Goal: Task Accomplishment & Management: Use online tool/utility

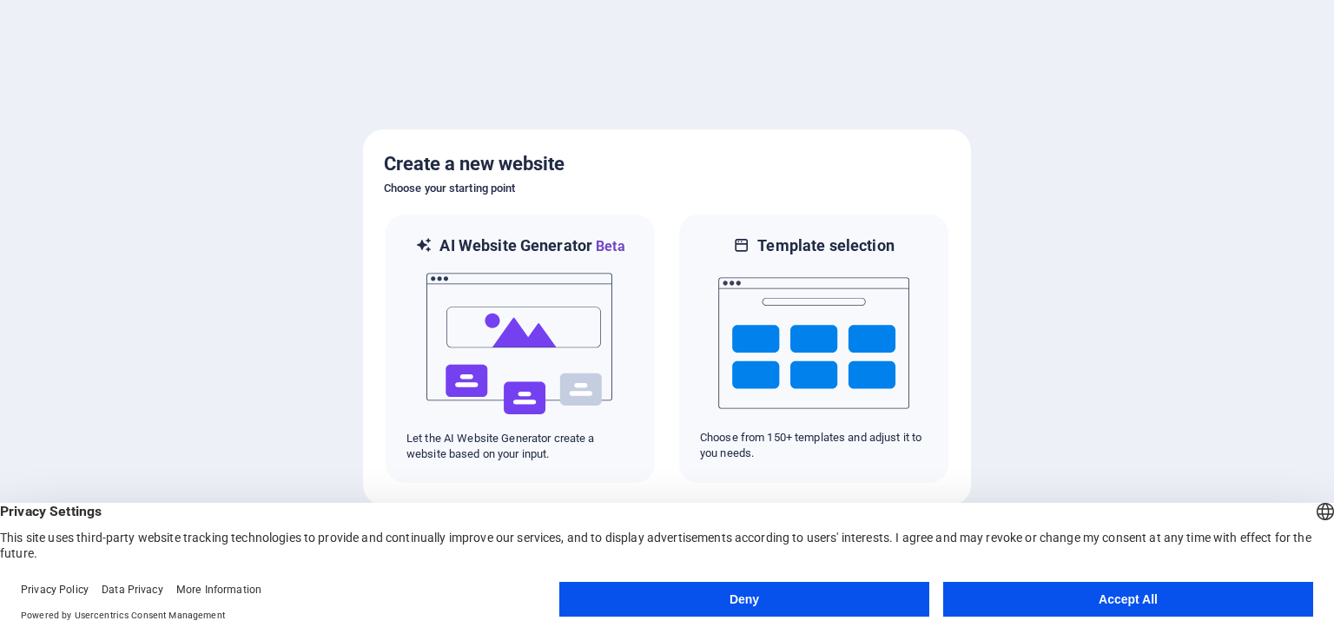
click at [1013, 588] on button "Accept All" at bounding box center [1128, 599] width 370 height 35
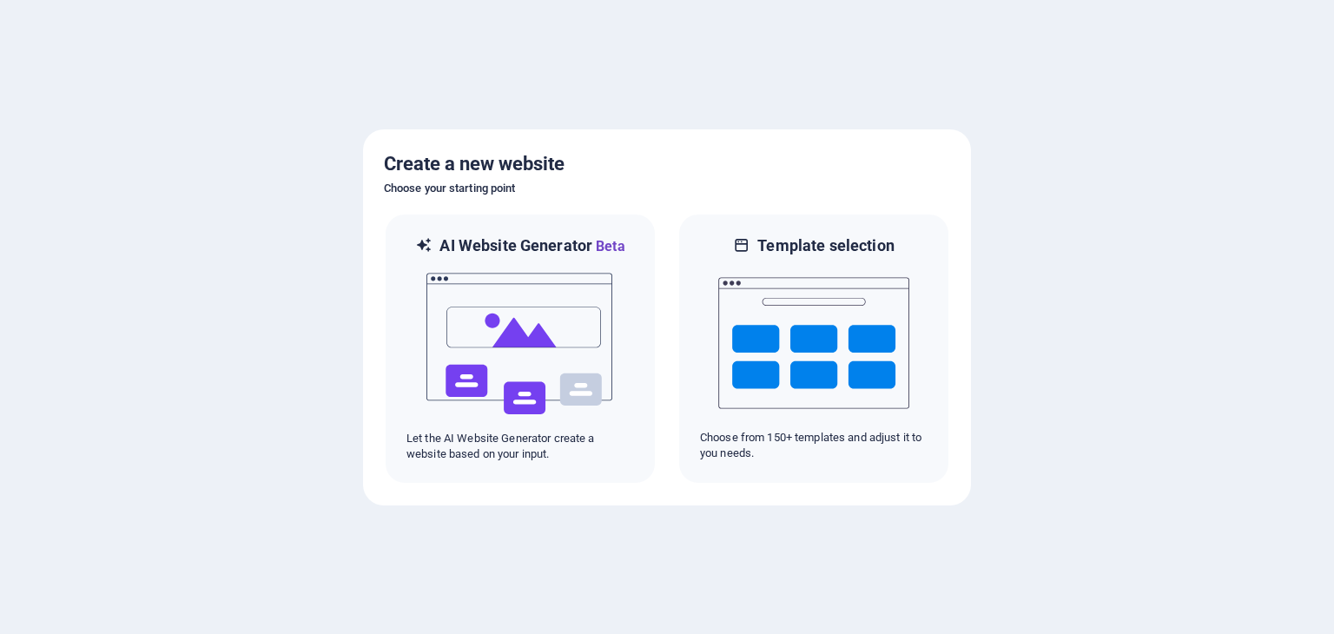
click at [1022, 305] on div at bounding box center [667, 317] width 1334 height 634
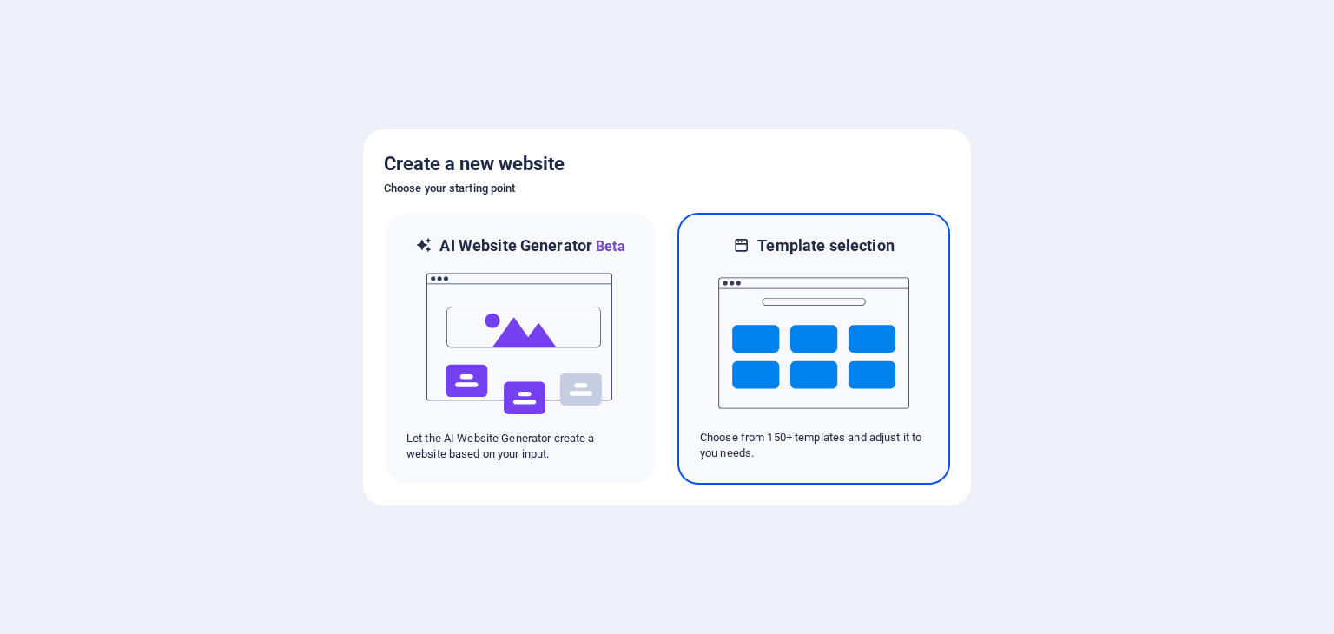
click at [810, 303] on img at bounding box center [813, 343] width 191 height 174
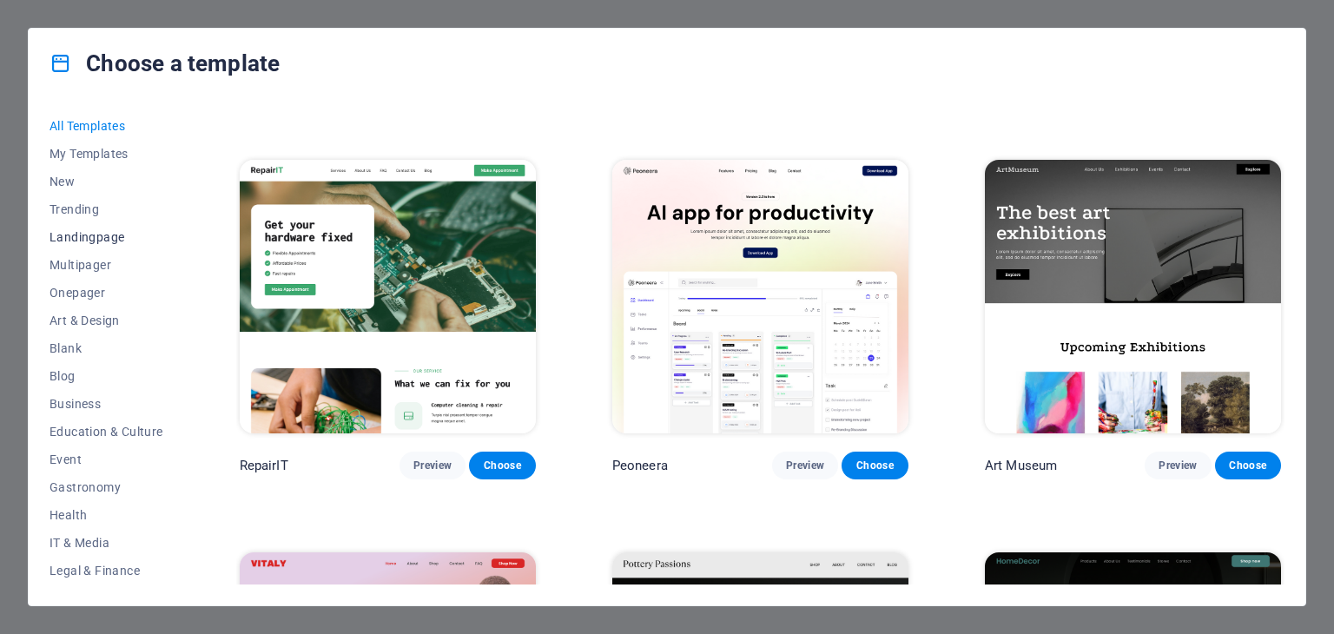
click at [94, 240] on span "Landingpage" at bounding box center [106, 237] width 114 height 14
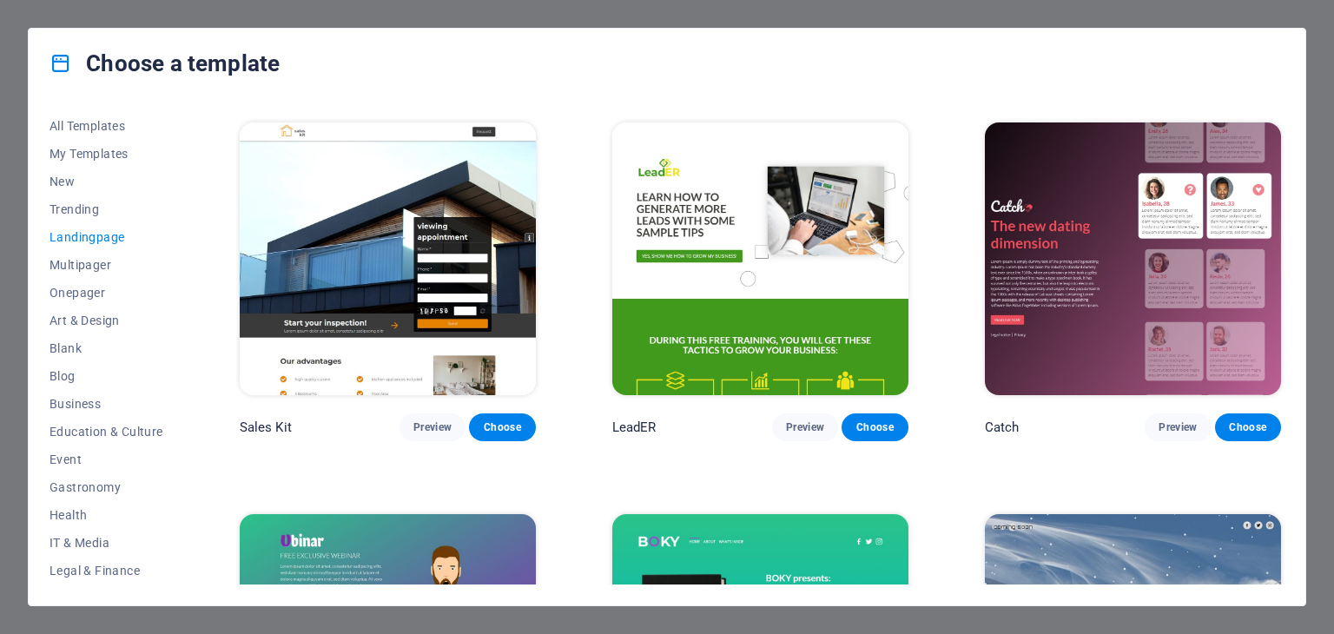
scroll to position [1823, 0]
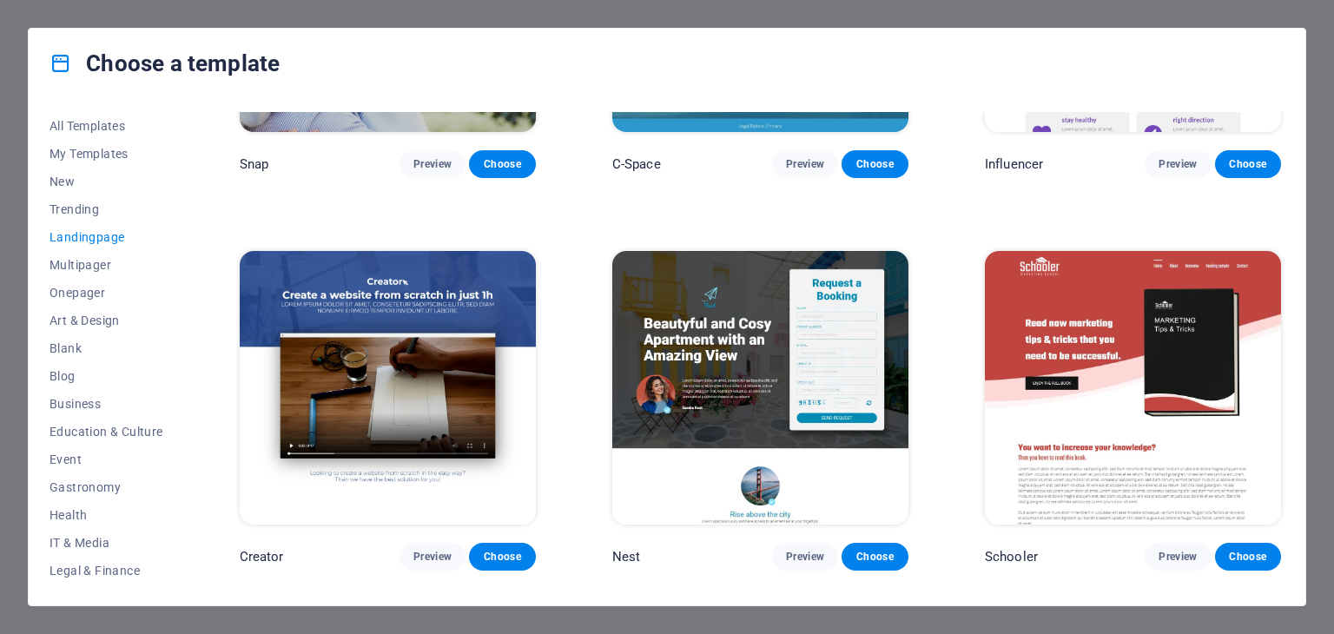
click at [1333, 464] on div "Choose a template All Templates My Templates New Trending Landingpage Multipage…" at bounding box center [667, 317] width 1334 height 634
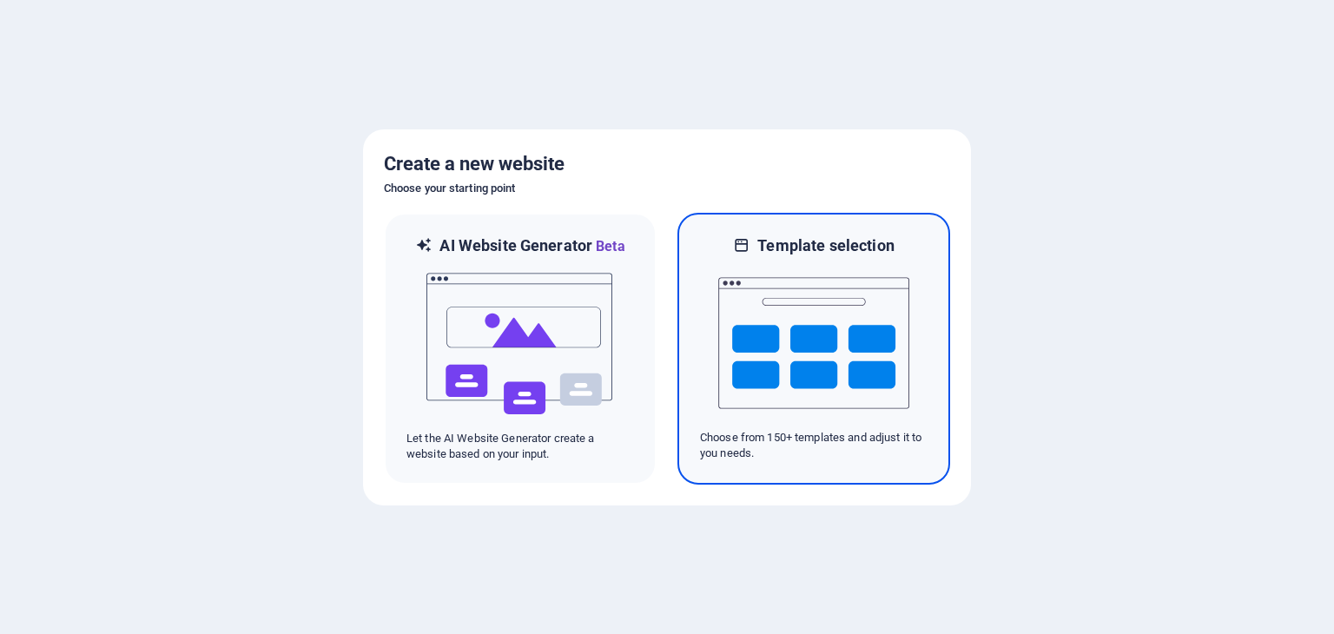
click at [865, 373] on img at bounding box center [813, 343] width 191 height 174
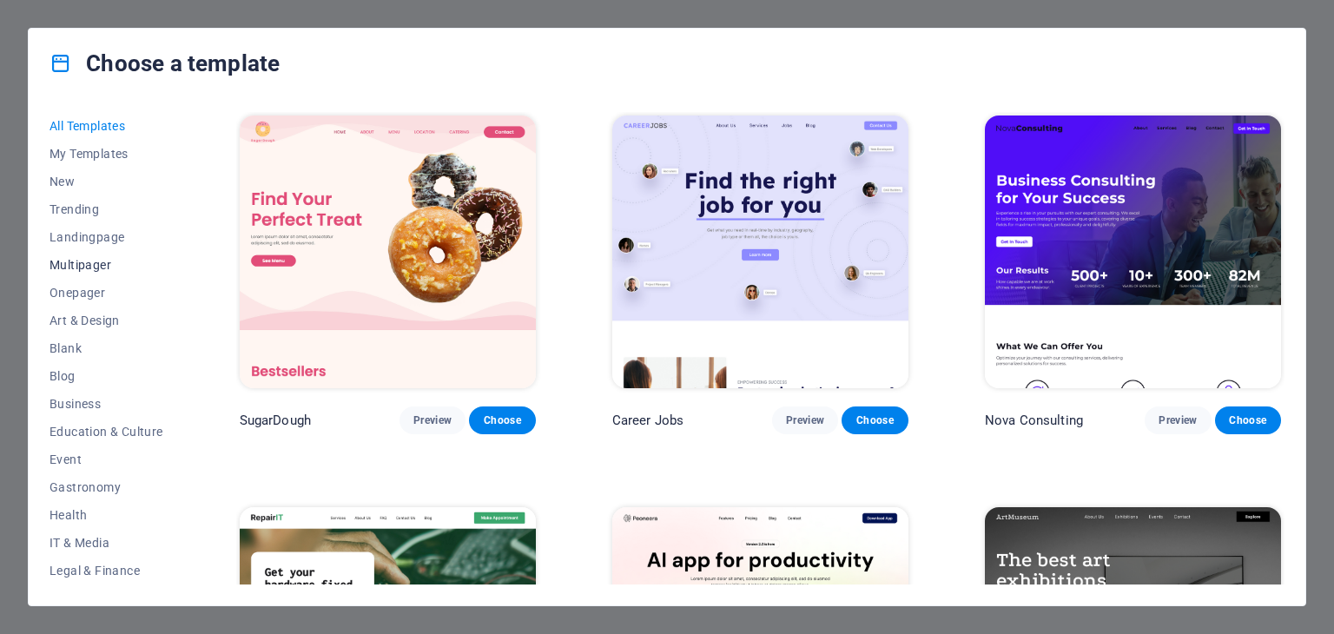
scroll to position [87, 0]
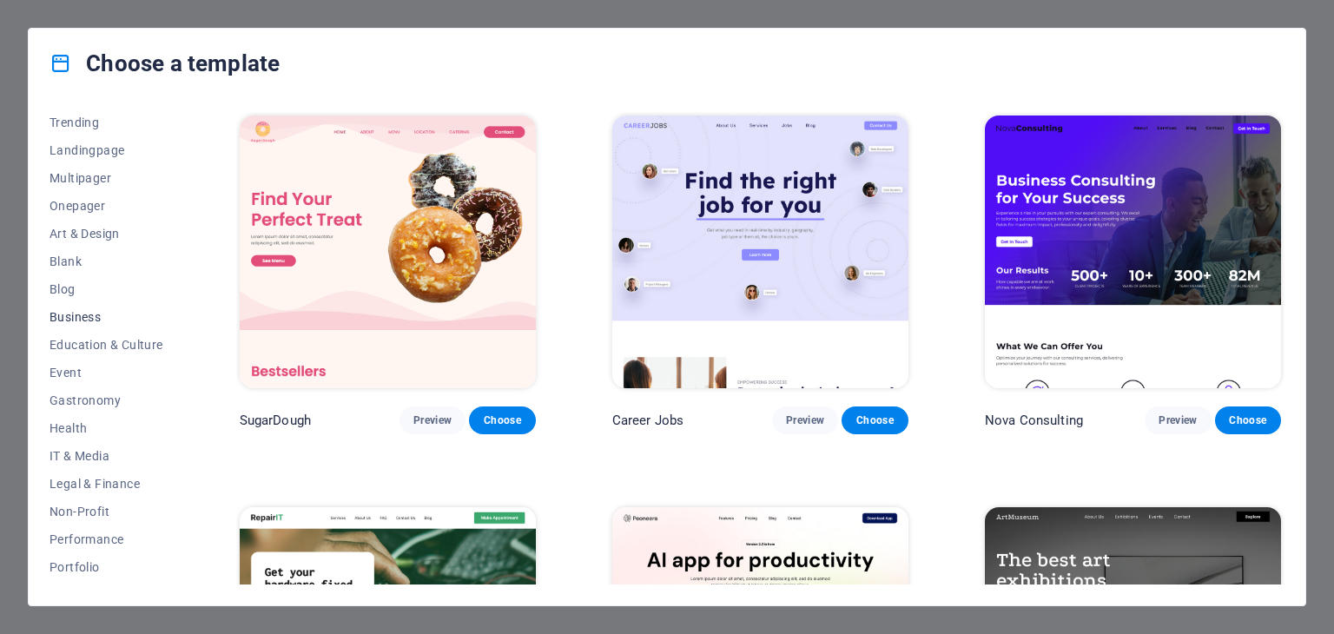
click at [94, 303] on button "Business" at bounding box center [106, 317] width 114 height 28
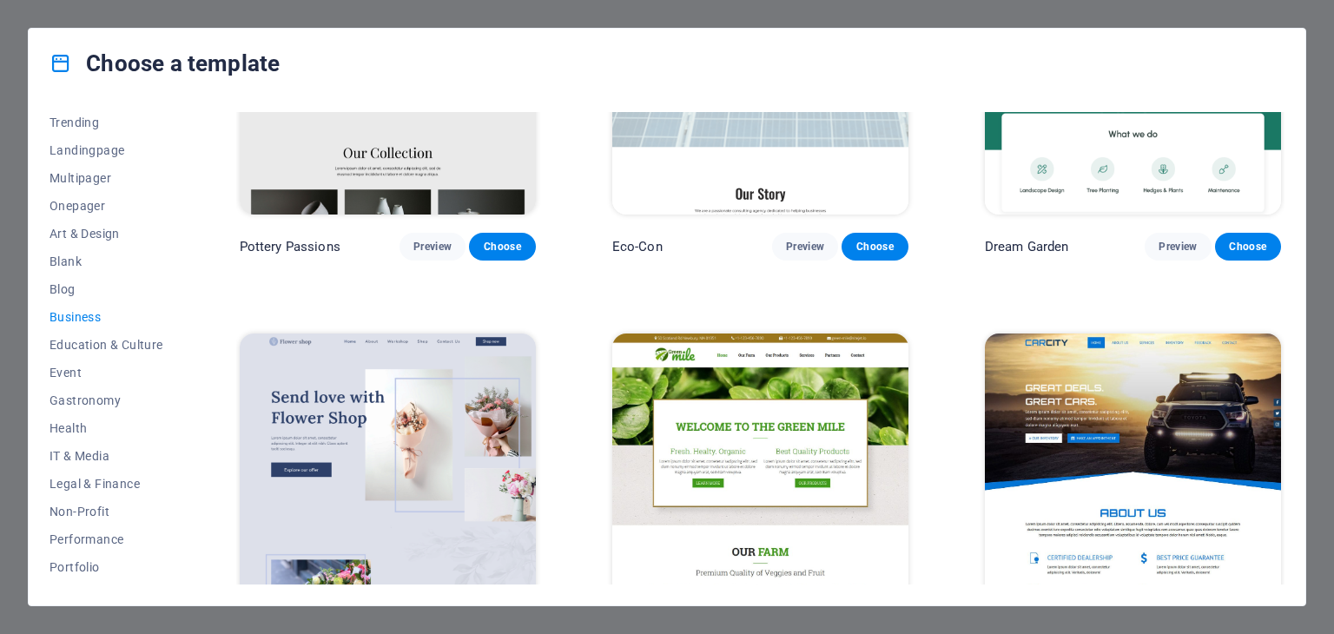
scroll to position [0, 0]
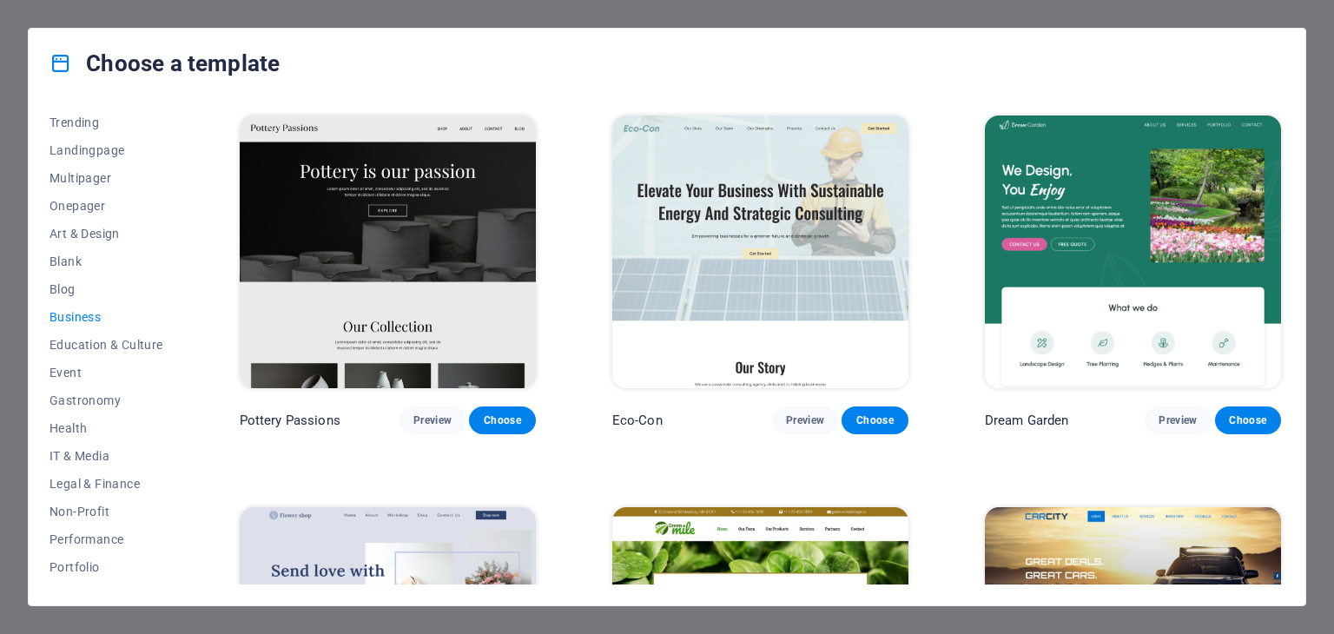
click at [774, 237] on img at bounding box center [760, 251] width 296 height 273
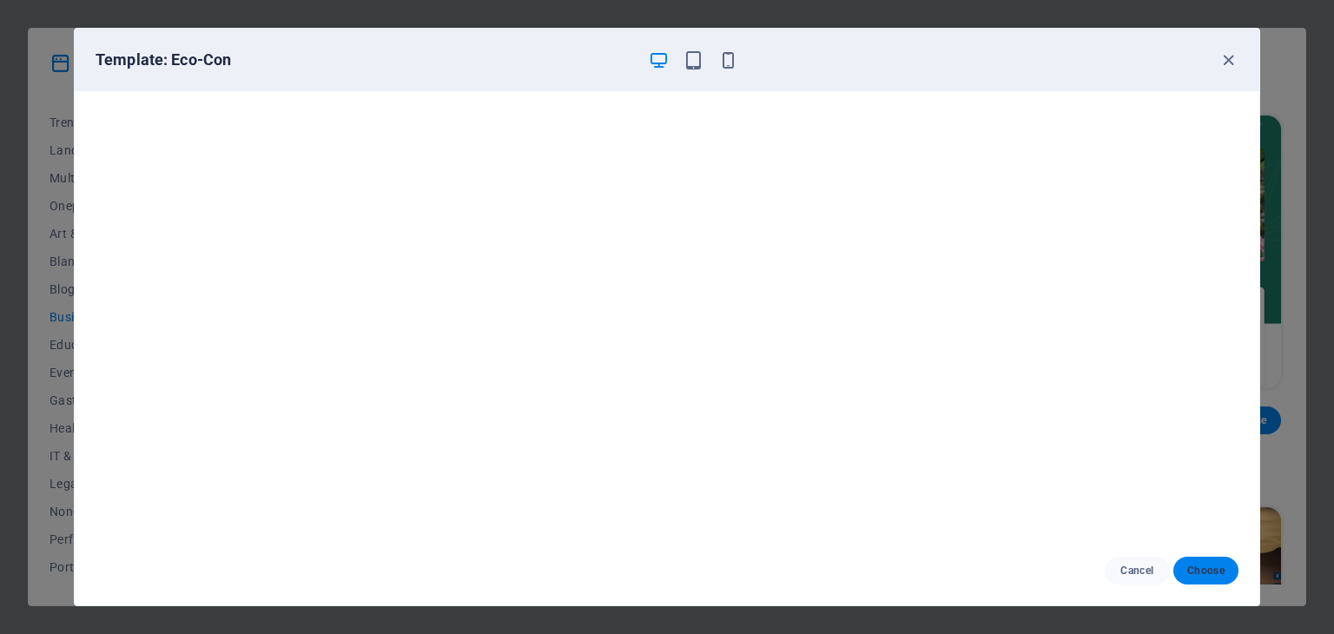
click at [1212, 573] on span "Choose" at bounding box center [1205, 570] width 37 height 14
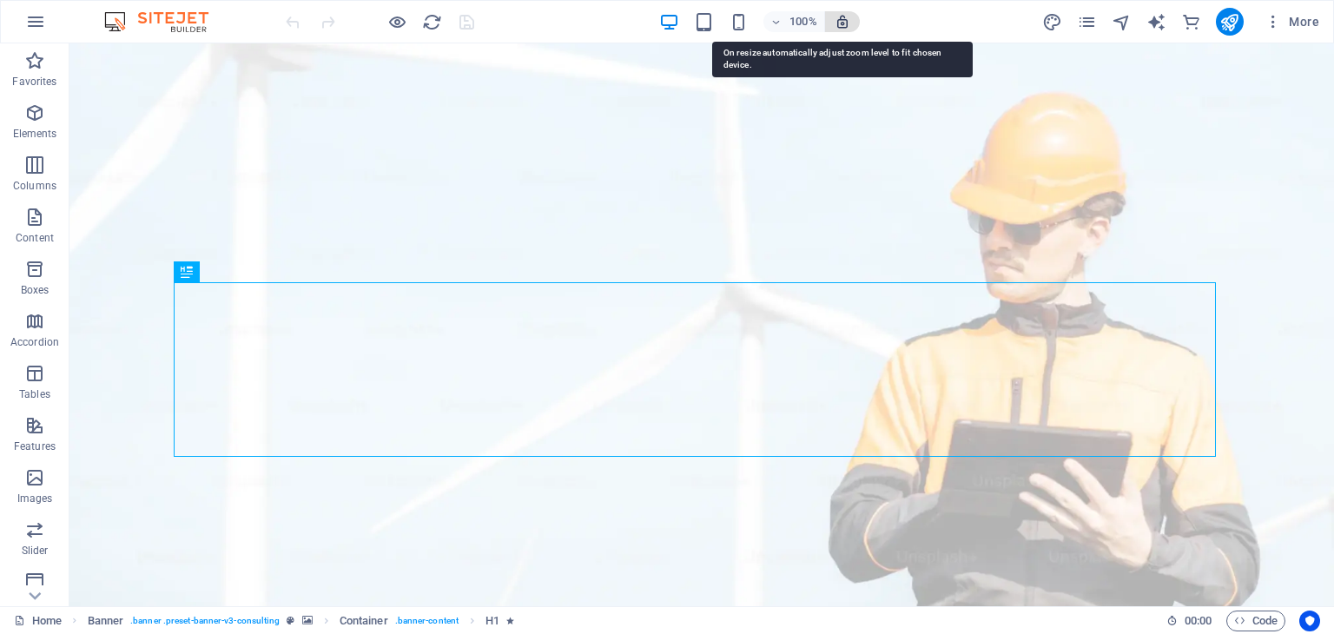
click at [840, 21] on icon "button" at bounding box center [842, 22] width 16 height 16
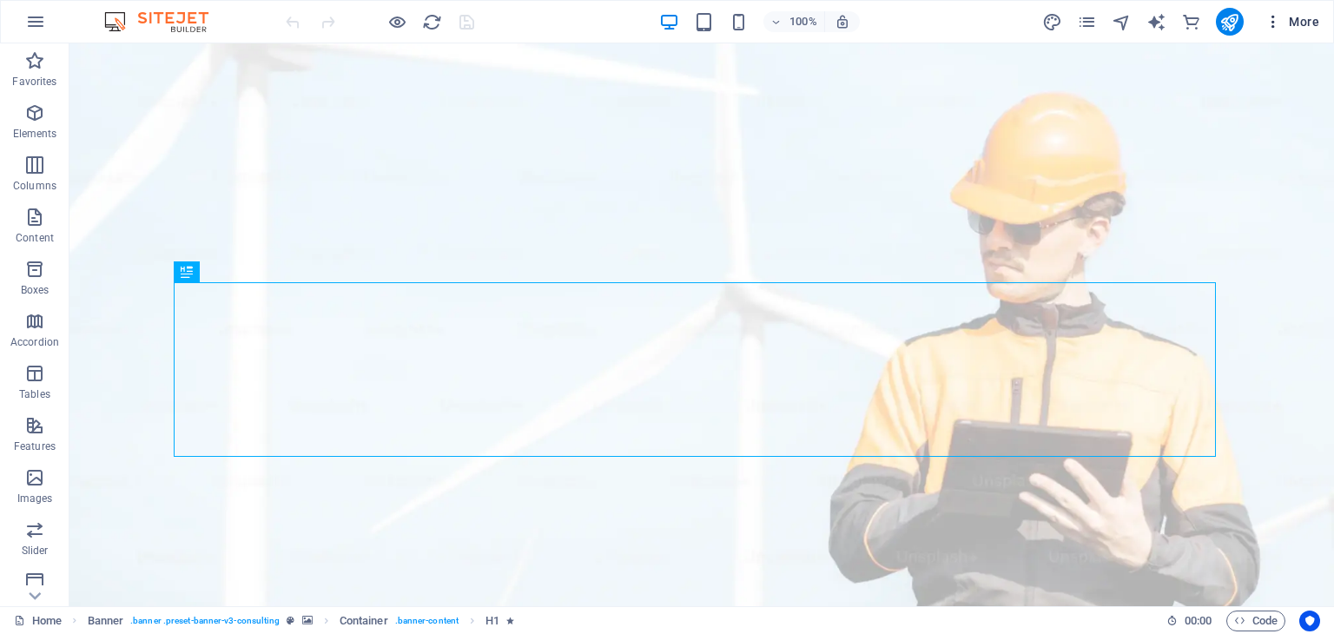
click at [1272, 19] on icon "button" at bounding box center [1272, 21] width 17 height 17
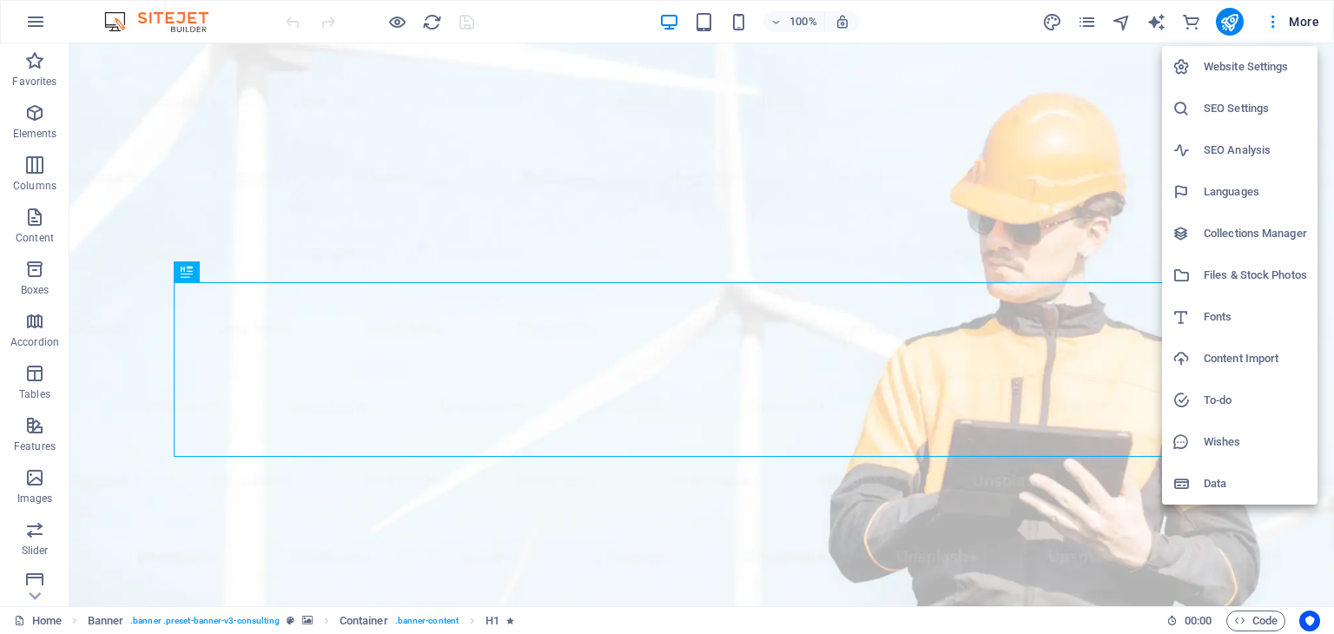
click at [49, 23] on div at bounding box center [667, 317] width 1334 height 634
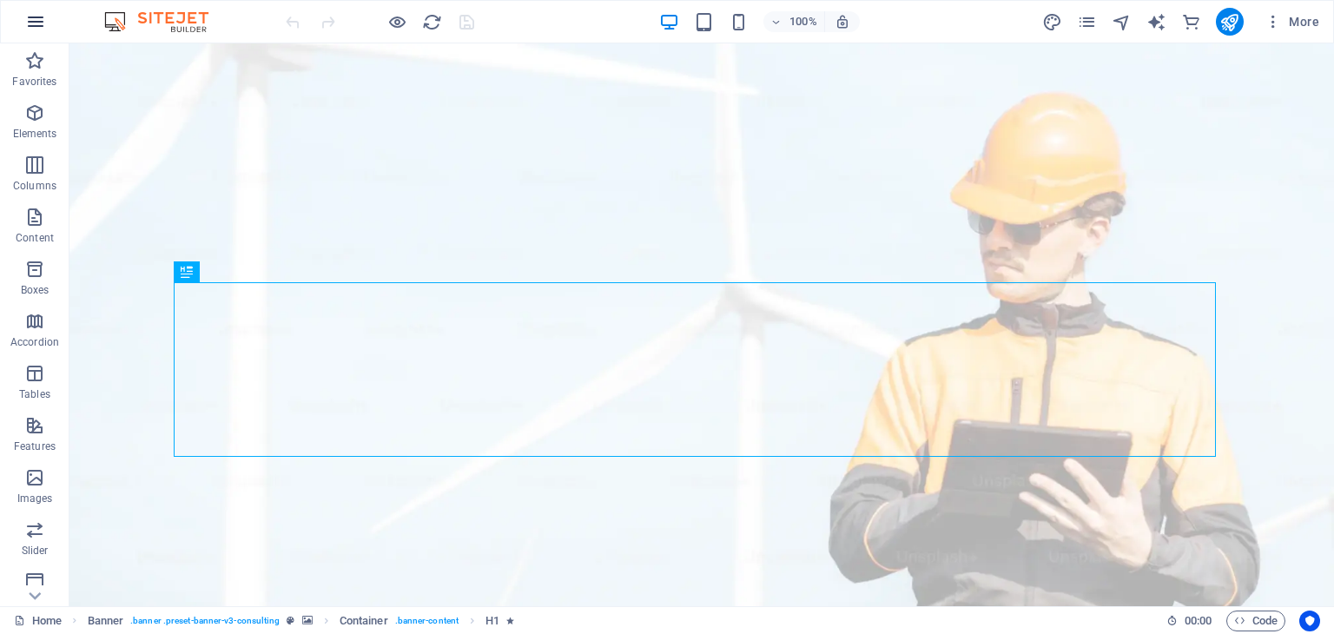
click at [36, 21] on icon "button" at bounding box center [35, 21] width 21 height 21
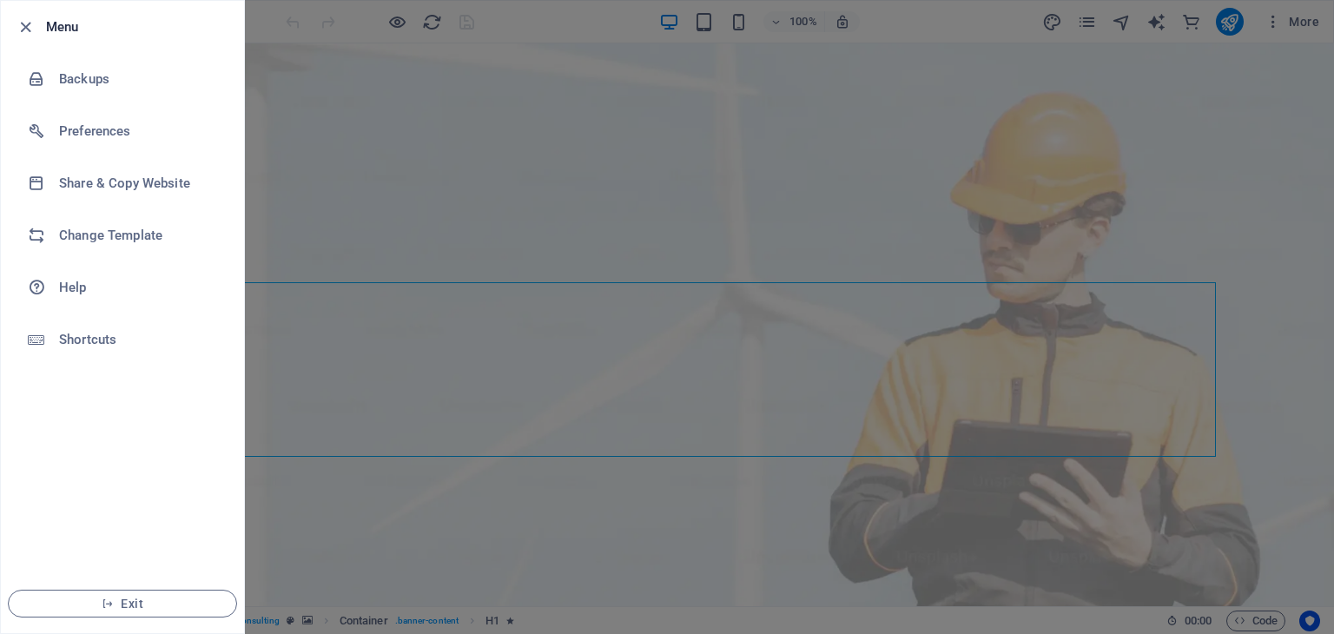
click at [268, 157] on div at bounding box center [667, 317] width 1334 height 634
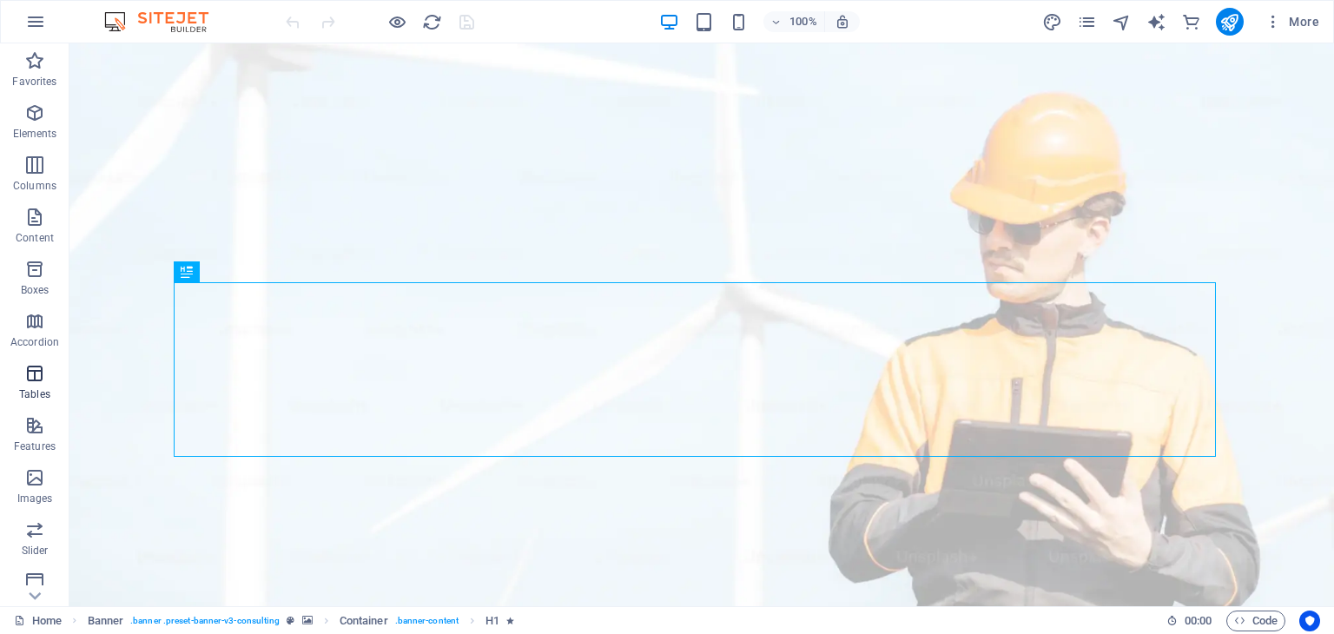
scroll to position [271, 0]
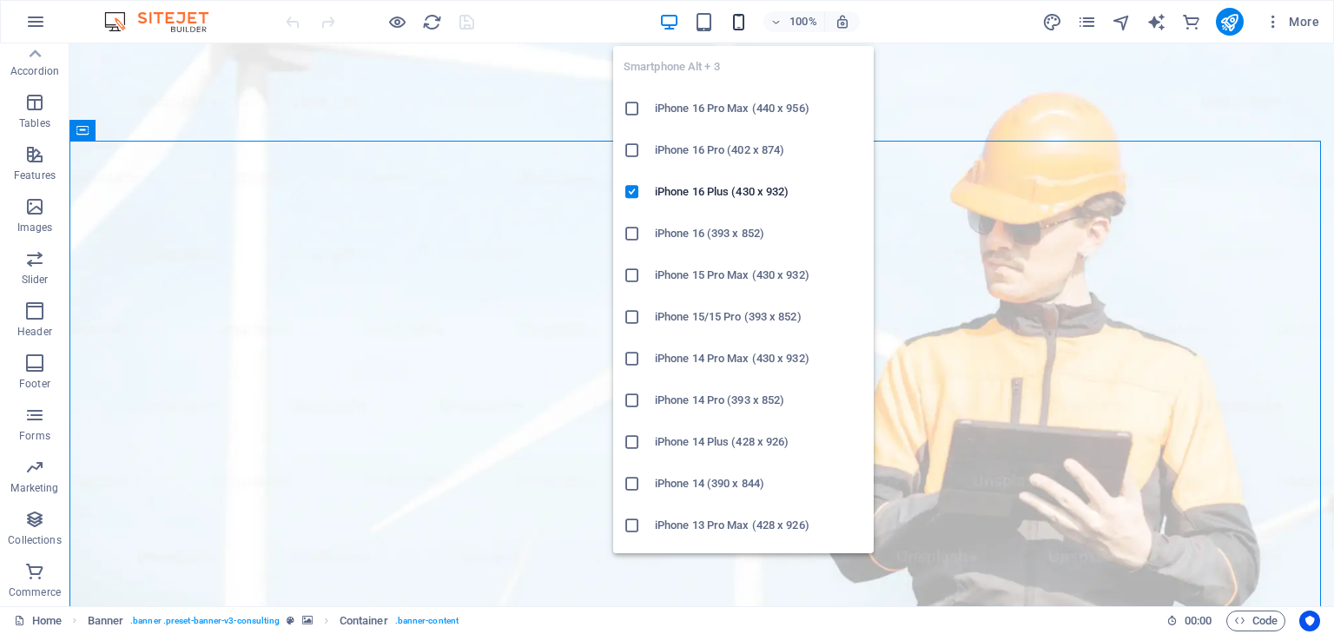
click at [729, 12] on icon "button" at bounding box center [738, 22] width 20 height 20
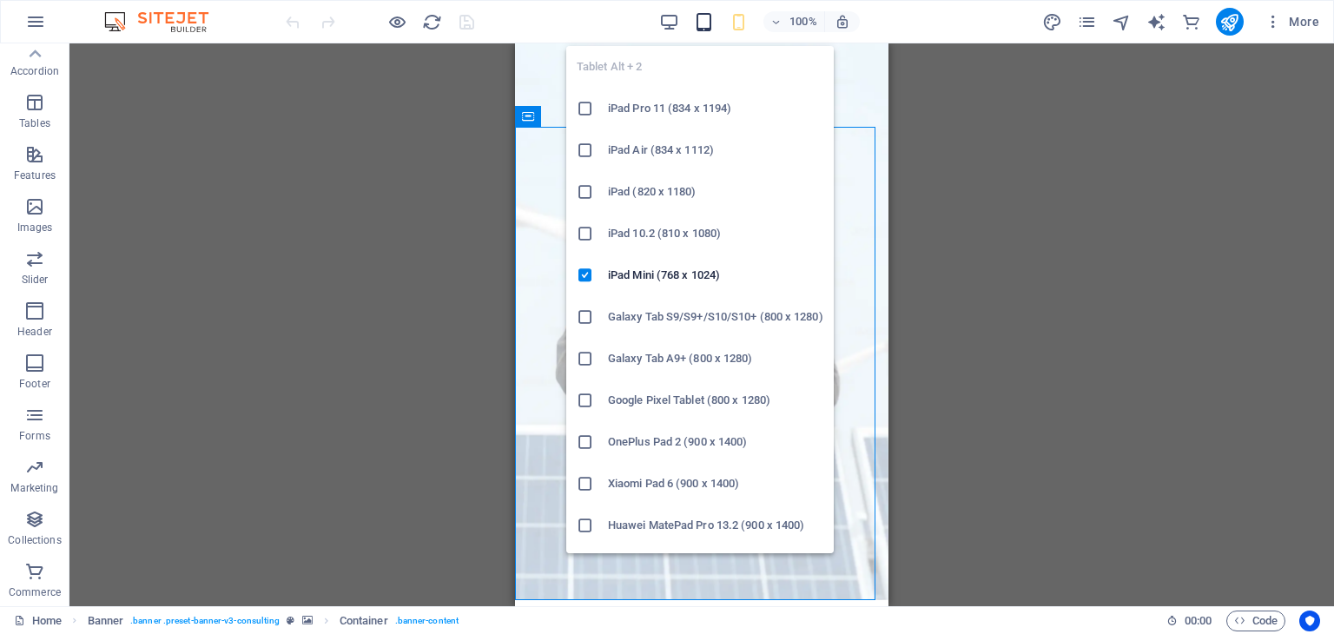
click at [708, 22] on icon "button" at bounding box center [704, 22] width 20 height 20
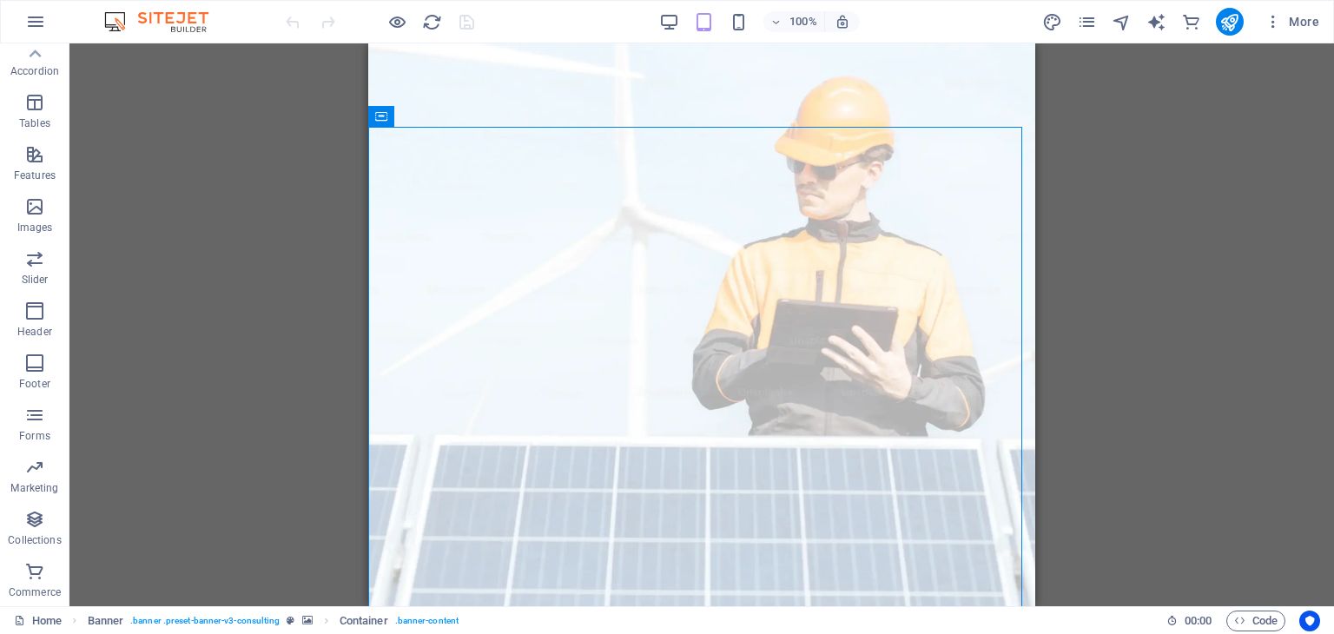
click at [681, 16] on div "100%" at bounding box center [759, 22] width 201 height 28
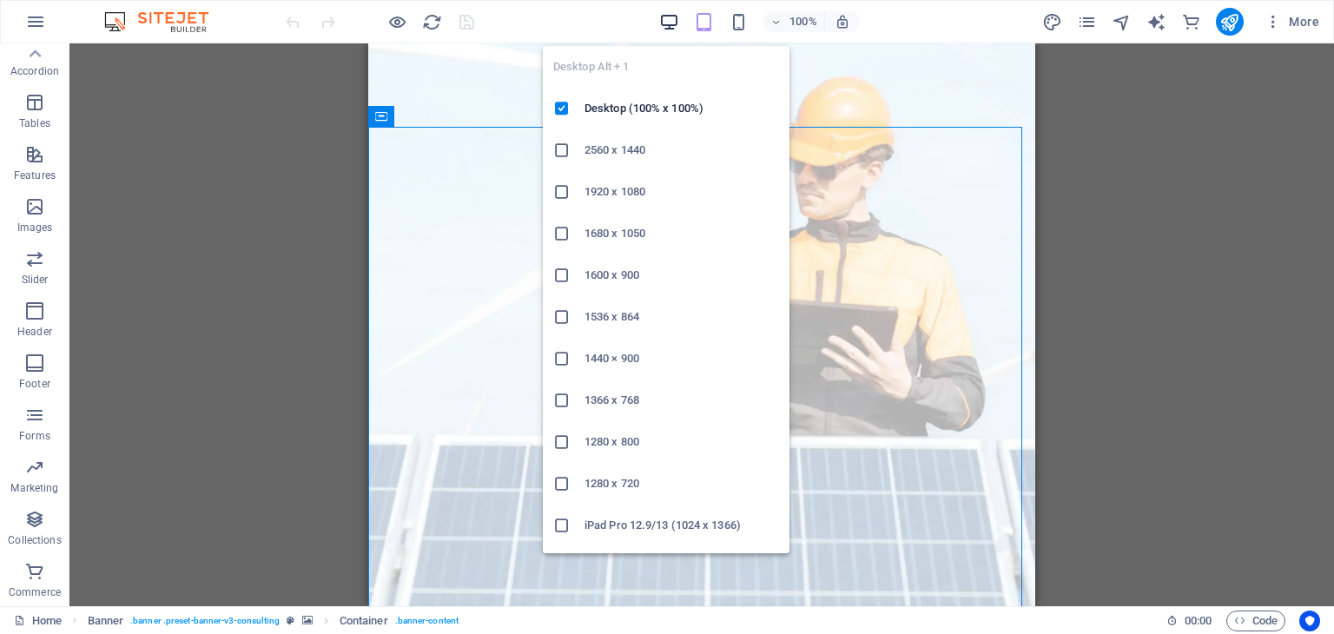
click at [674, 16] on icon "button" at bounding box center [669, 22] width 20 height 20
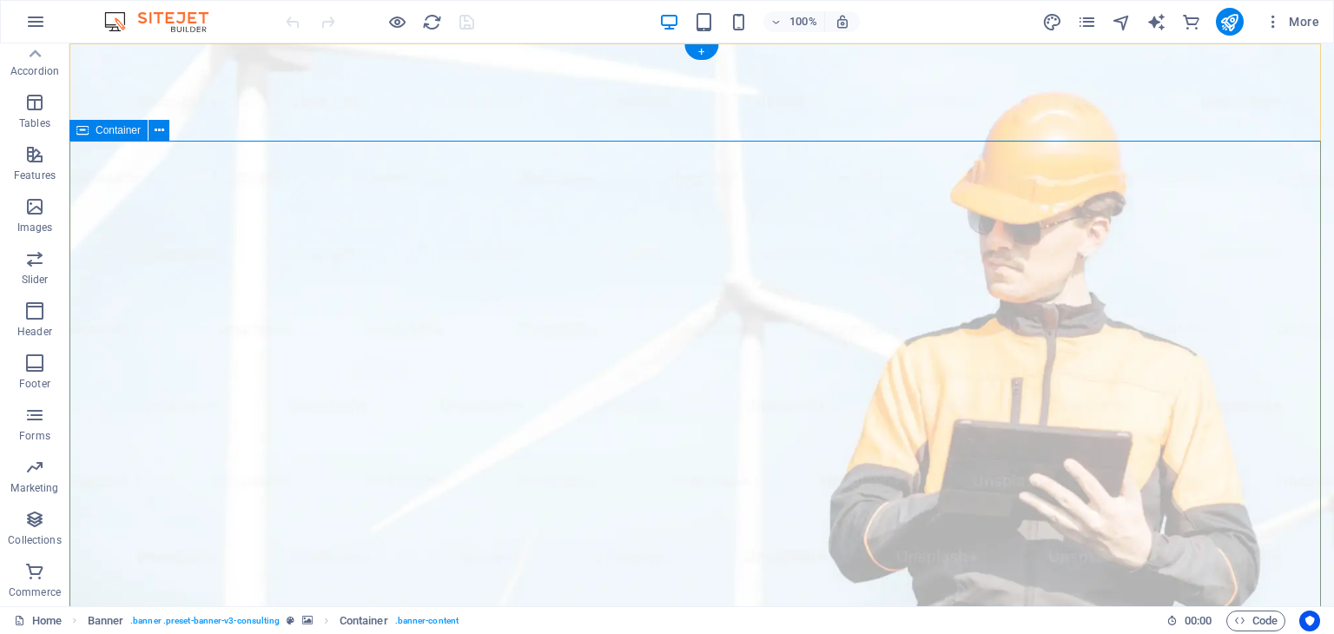
click at [1317, 28] on span "More" at bounding box center [1291, 21] width 55 height 17
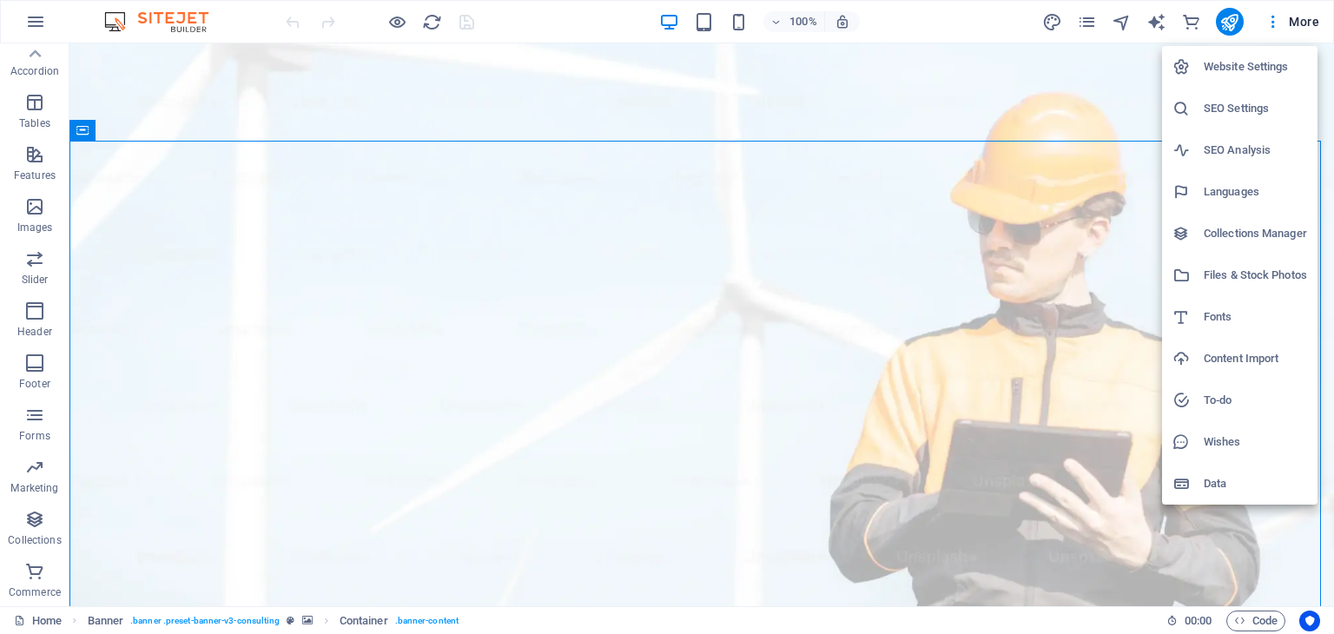
click at [1250, 60] on h6 "Website Settings" at bounding box center [1254, 66] width 103 height 21
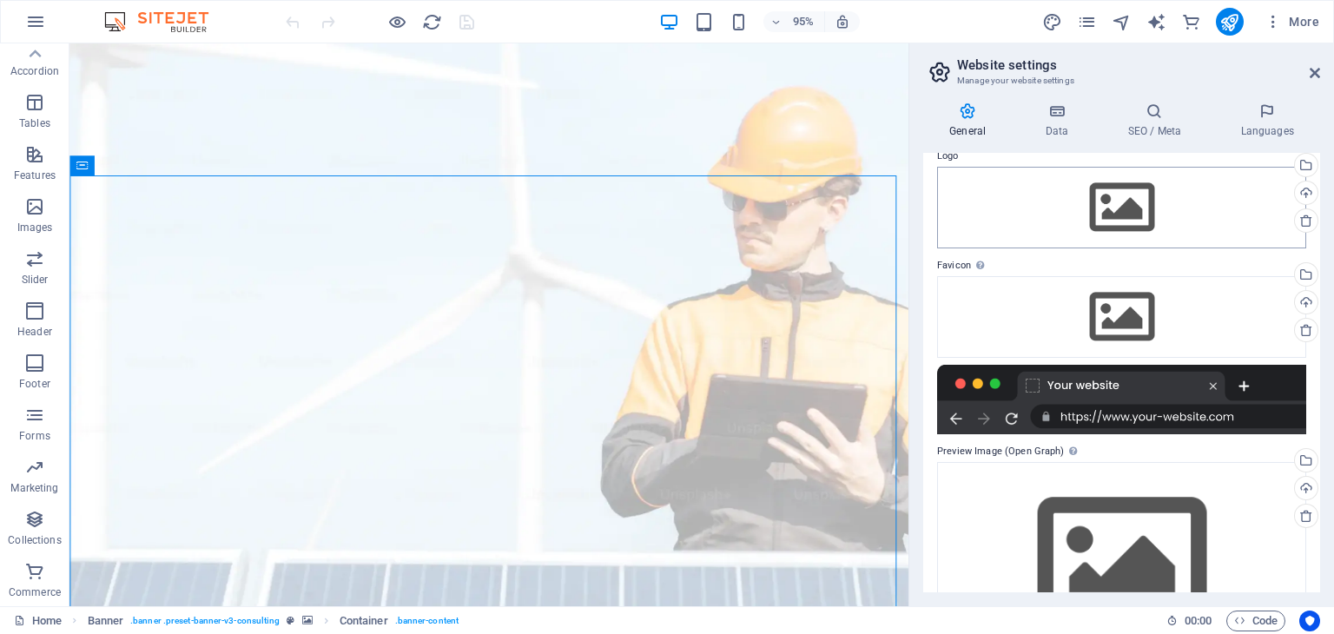
scroll to position [0, 0]
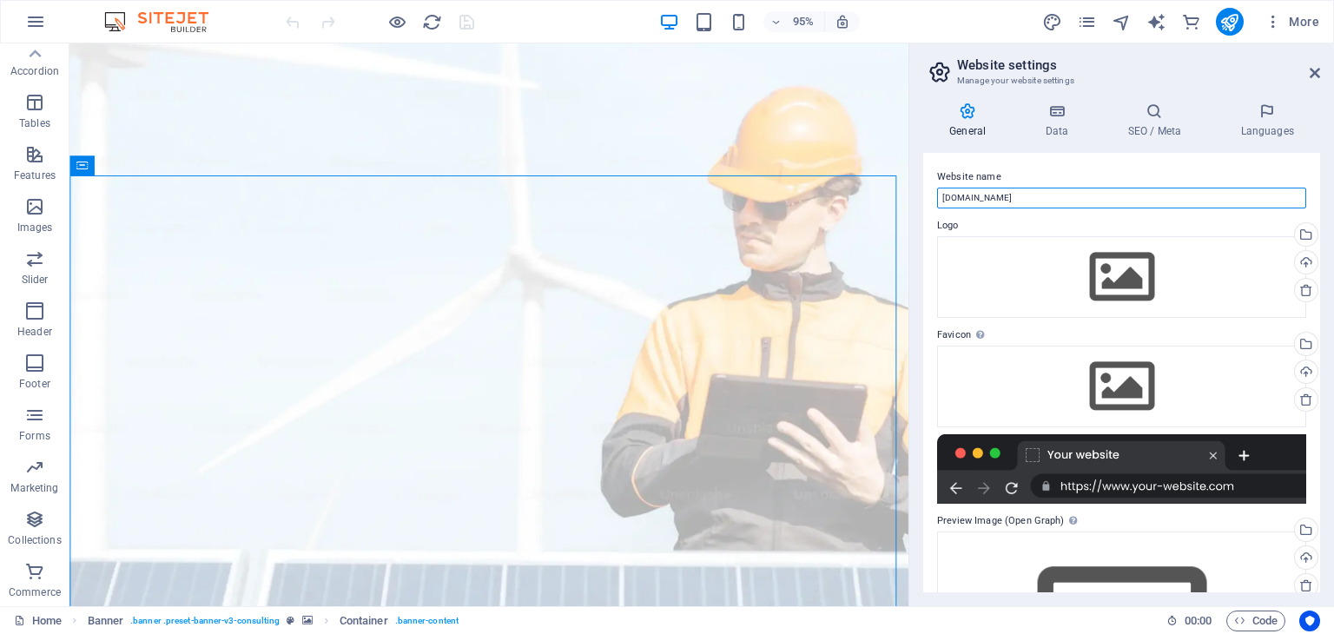
click at [1047, 199] on input "[DOMAIN_NAME]" at bounding box center [1121, 198] width 369 height 21
click at [1077, 117] on icon at bounding box center [1056, 110] width 76 height 17
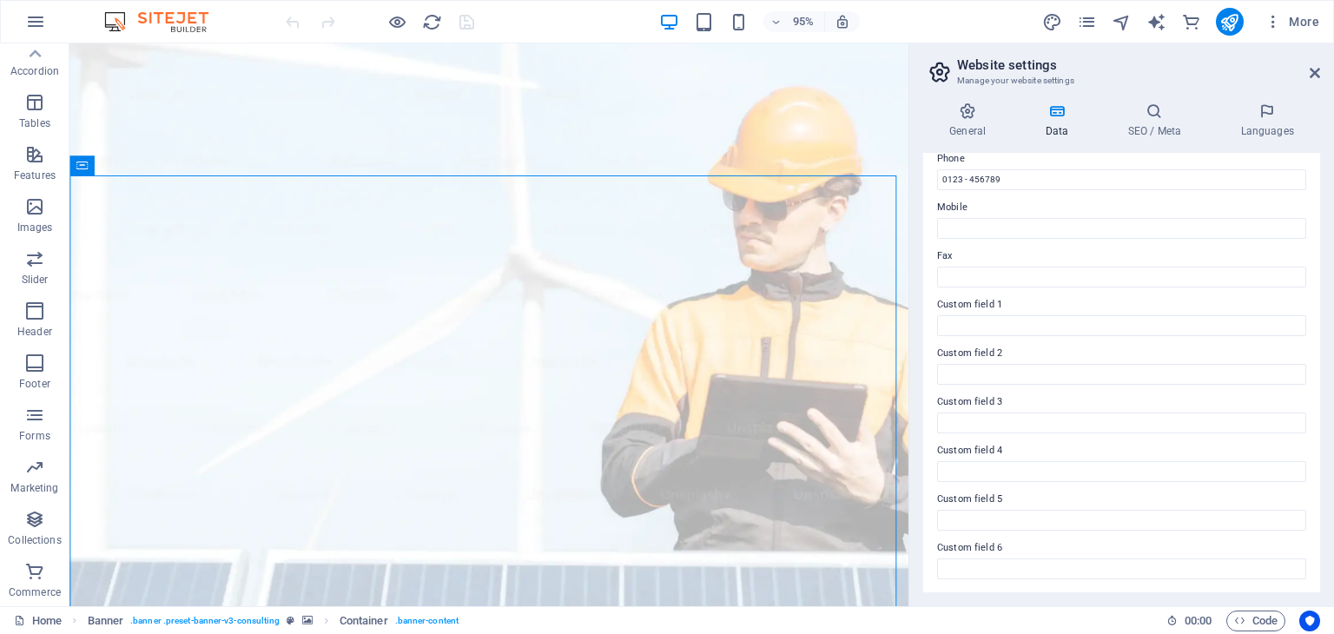
scroll to position [135, 0]
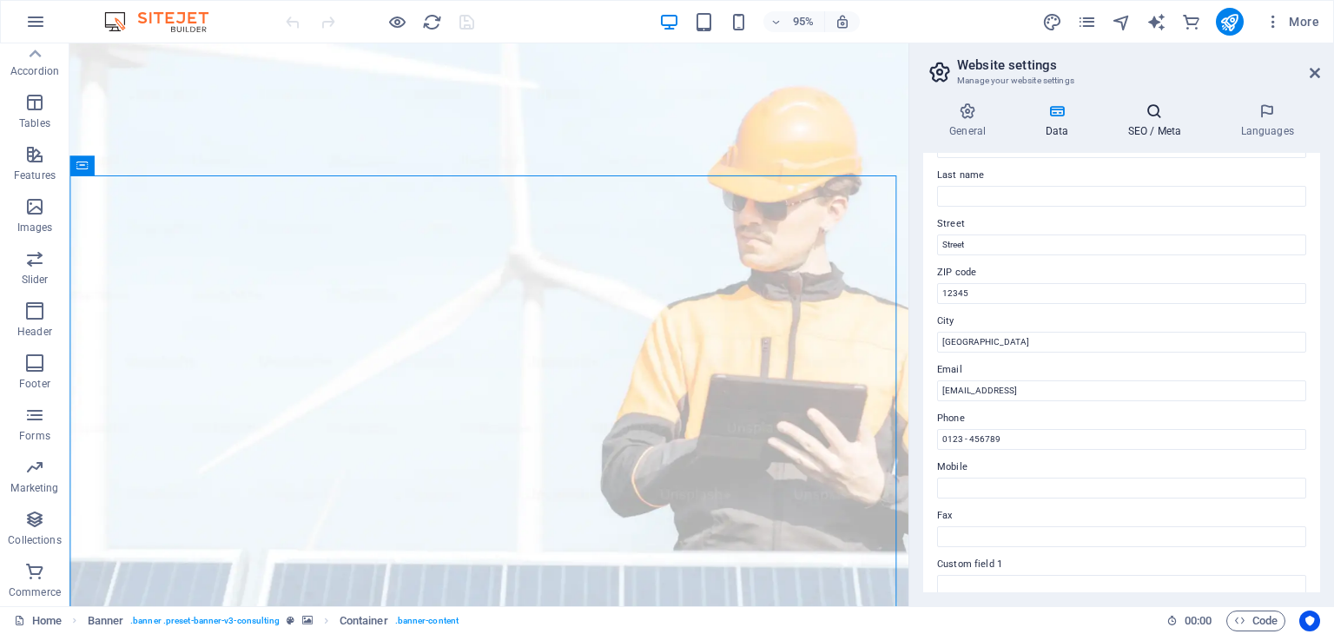
click at [1162, 122] on h4 "SEO / Meta" at bounding box center [1157, 120] width 113 height 36
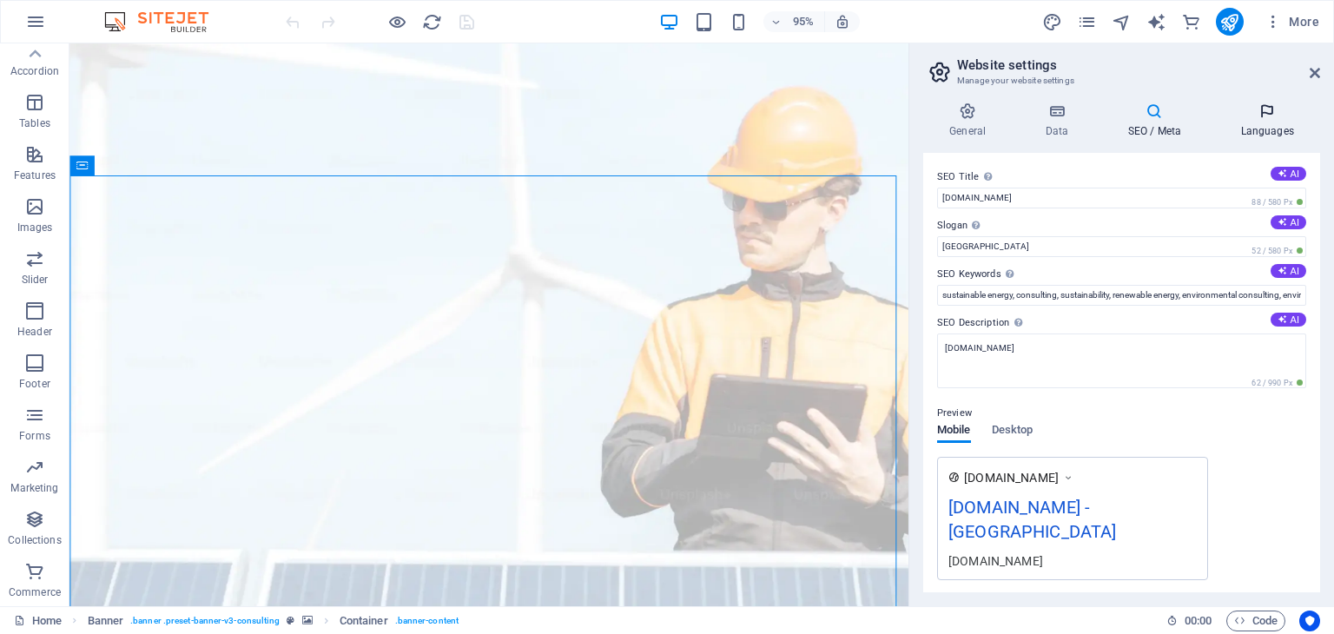
click at [1259, 114] on icon at bounding box center [1267, 110] width 106 height 17
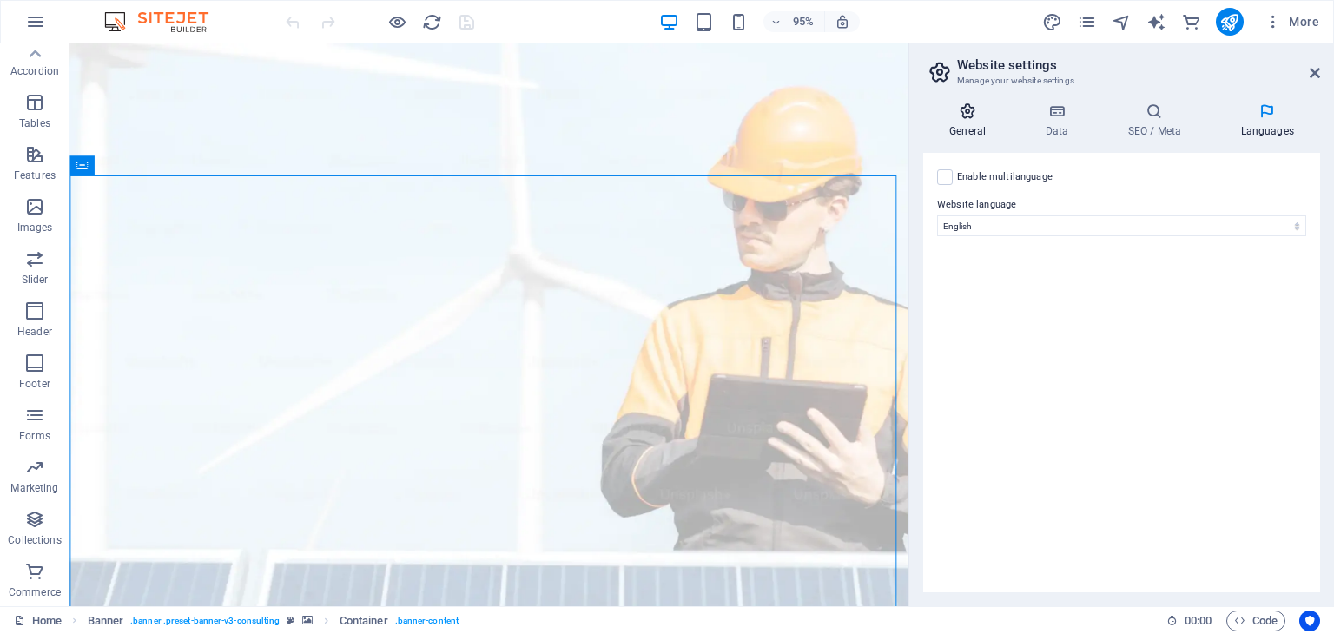
click at [975, 123] on h4 "General" at bounding box center [970, 120] width 95 height 36
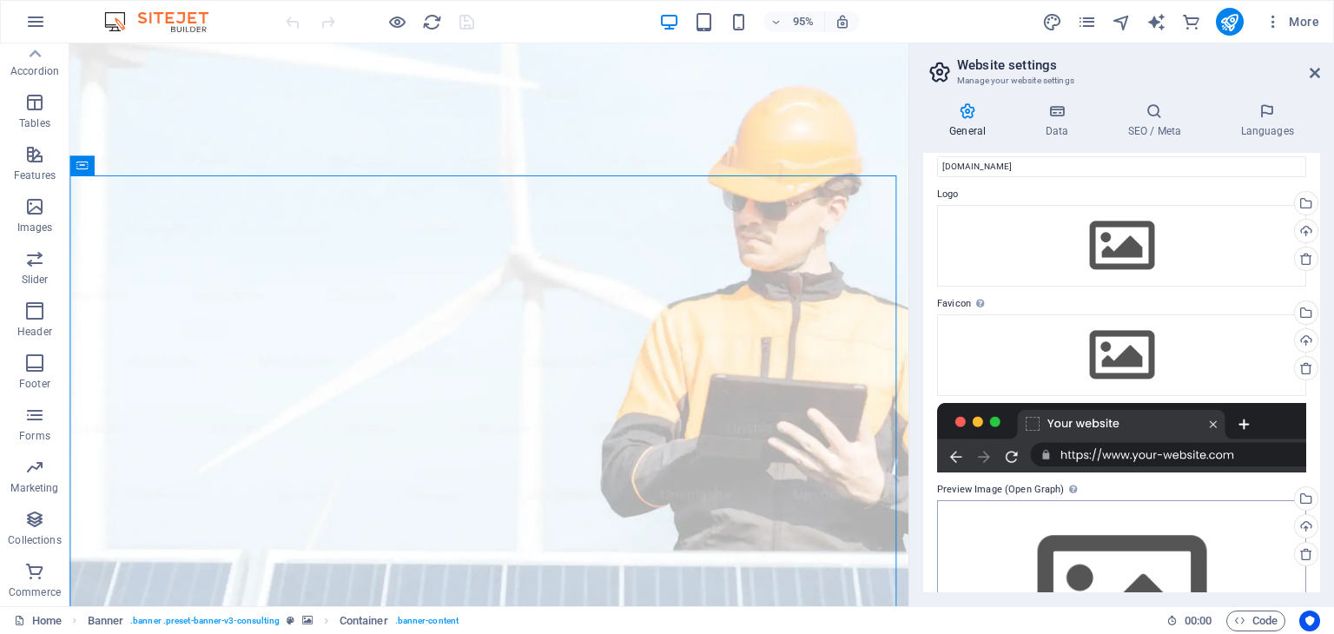
scroll to position [0, 0]
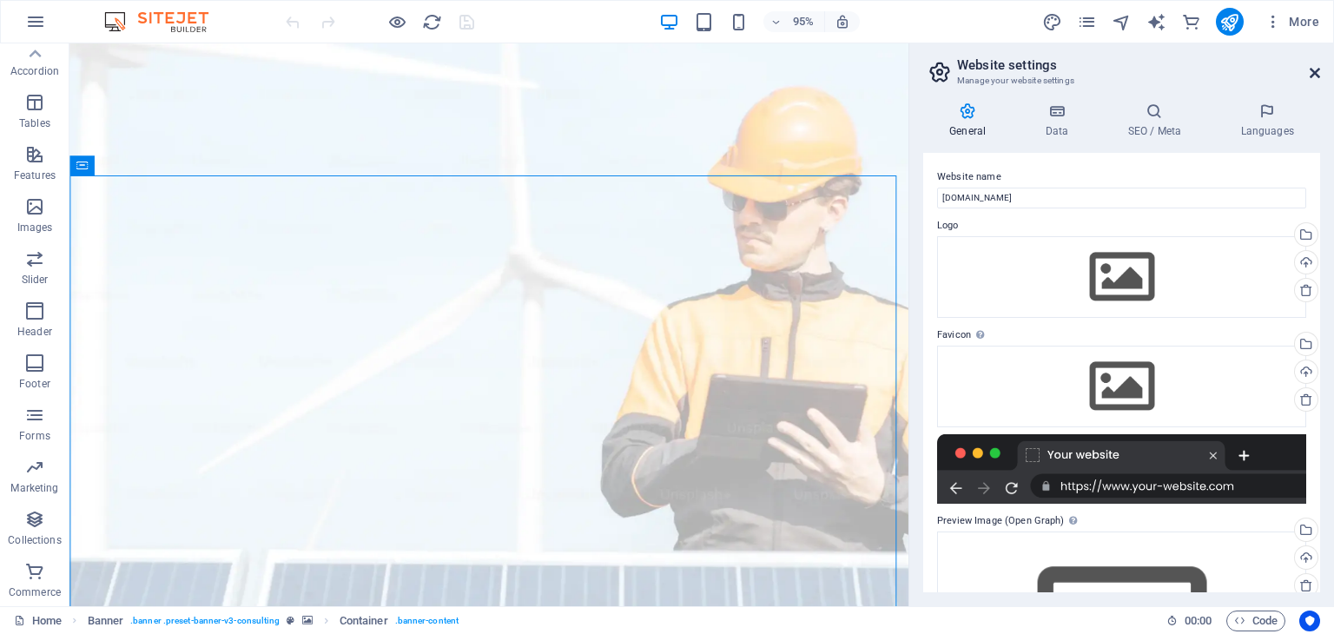
click at [1316, 70] on icon at bounding box center [1314, 73] width 10 height 14
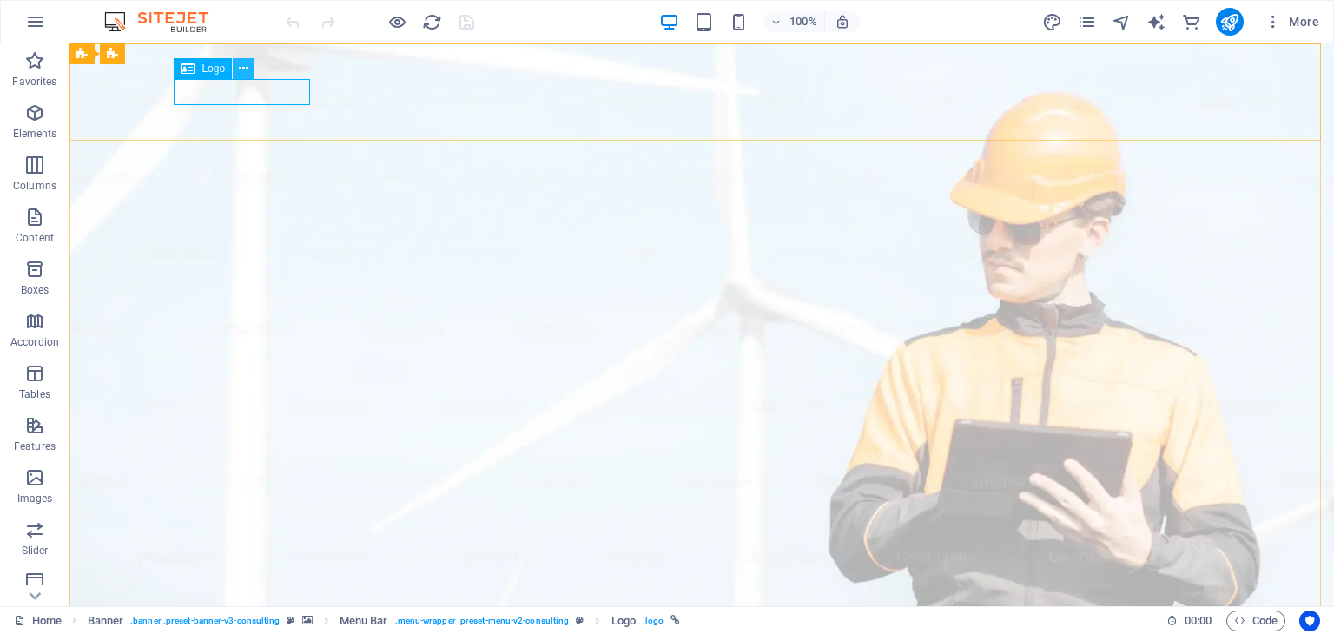
click at [247, 71] on icon at bounding box center [244, 69] width 10 height 18
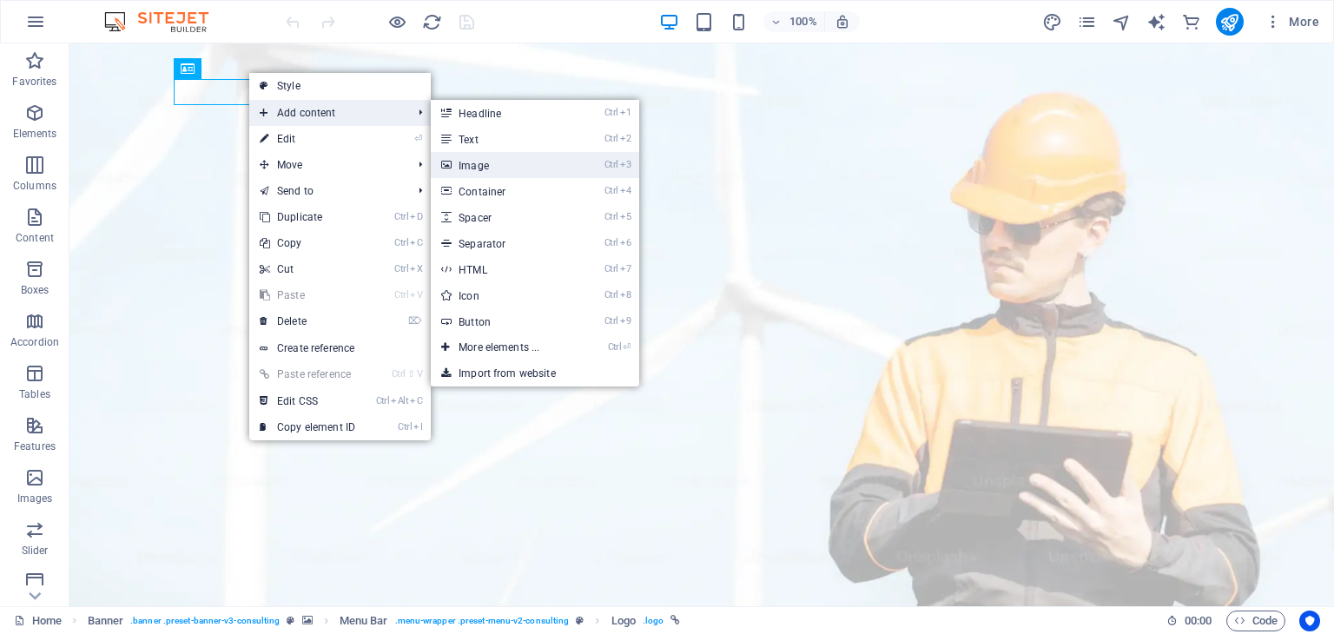
click at [505, 161] on link "Ctrl 3 Image" at bounding box center [502, 165] width 143 height 26
